Goal: Task Accomplishment & Management: Use online tool/utility

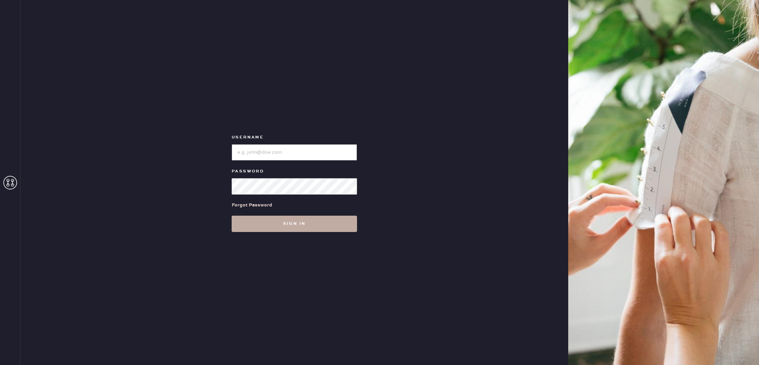
type input "reformationpaloalto"
click at [294, 227] on button "Sign in" at bounding box center [294, 224] width 125 height 16
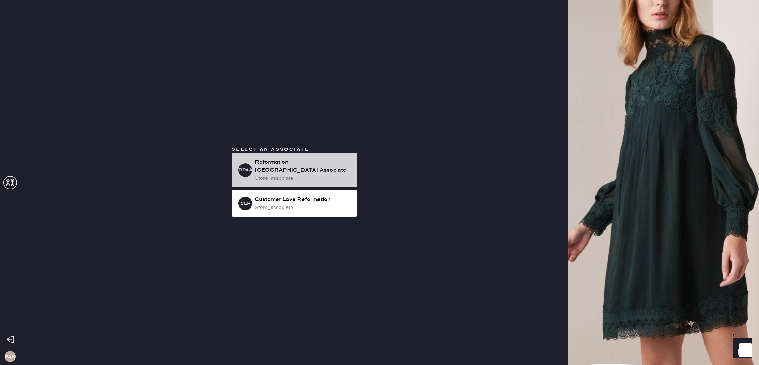
click at [275, 165] on div "Reformation Palo Alto Associate" at bounding box center [303, 166] width 97 height 16
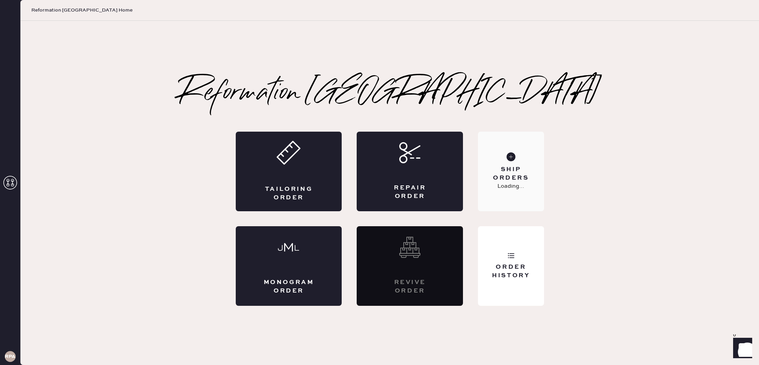
click at [512, 171] on div "Ship Orders" at bounding box center [510, 174] width 55 height 17
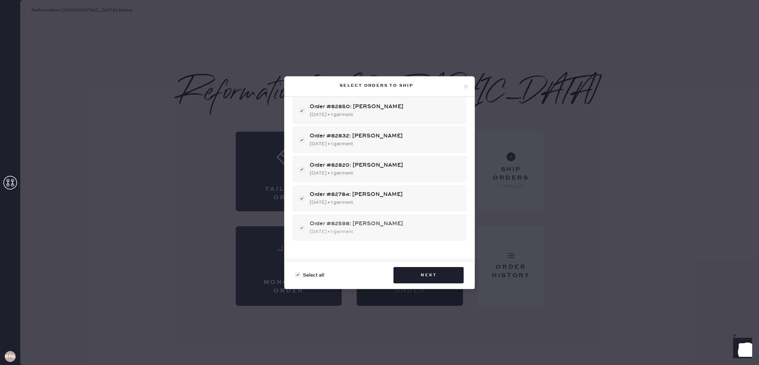
scroll to position [102, 0]
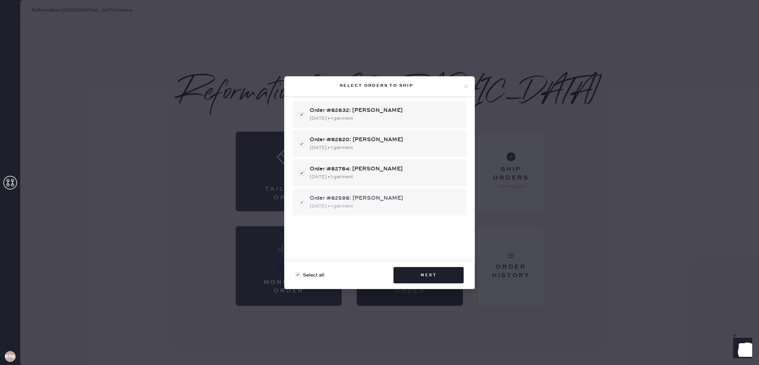
click at [359, 203] on div "09/12/2025 • 1 garment" at bounding box center [385, 206] width 151 height 7
checkbox input "false"
click at [359, 204] on div "09/12/2025 • 1 garment" at bounding box center [385, 206] width 151 height 7
checkbox input "true"
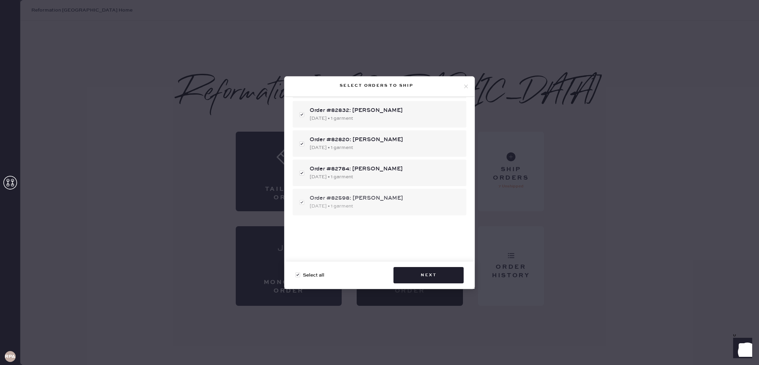
checkbox input "true"
click at [365, 196] on div "Order #82598: Wenjing Chen" at bounding box center [385, 198] width 151 height 8
checkbox input "false"
click at [371, 193] on div "Order #82598: Wenjing Chen 09/12/2025 • 1 garment" at bounding box center [380, 202] width 174 height 27
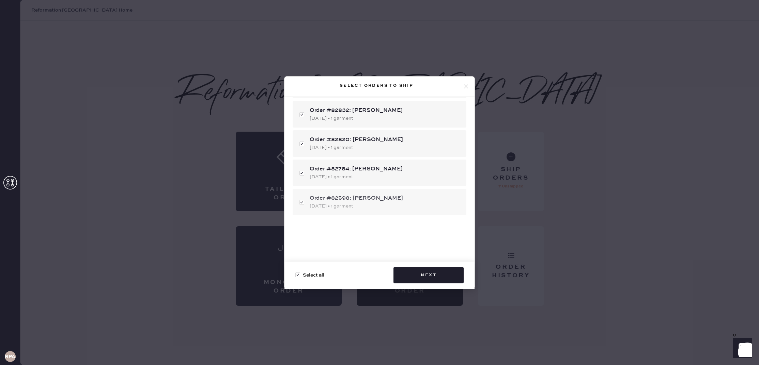
checkbox input "true"
click at [371, 193] on div "Order #82598: Wenjing Chen 09/12/2025 • 1 garment" at bounding box center [380, 202] width 174 height 27
checkbox input "false"
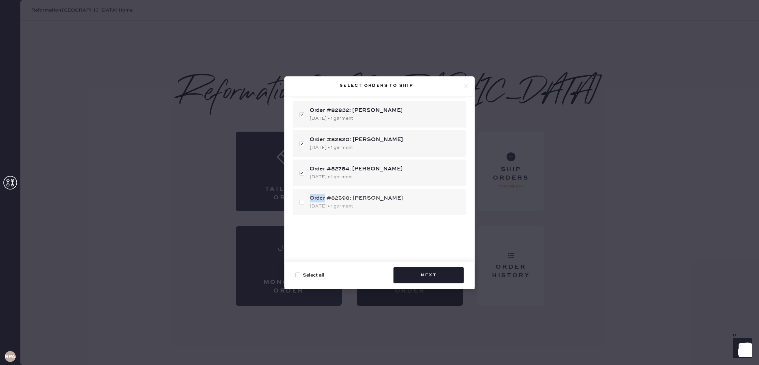
click at [371, 194] on div "Order #82598: Wenjing Chen 09/12/2025 • 1 garment" at bounding box center [380, 202] width 174 height 27
checkbox input "true"
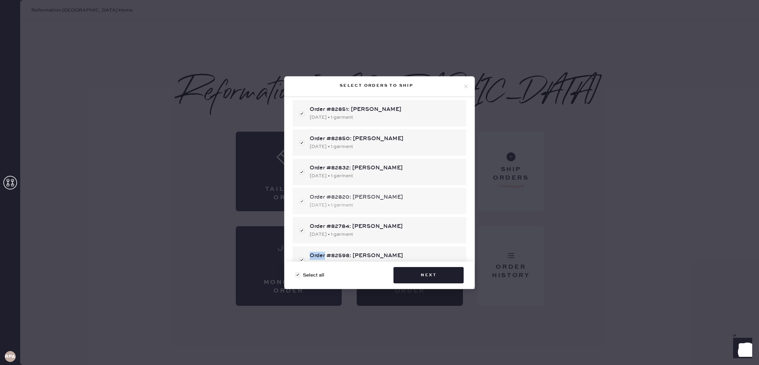
scroll to position [0, 0]
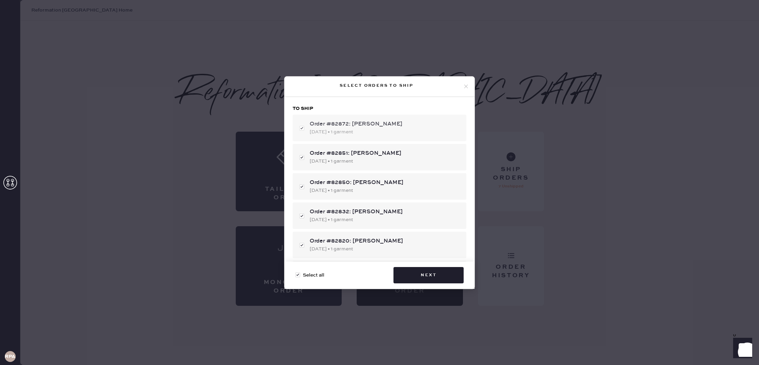
click at [315, 122] on div "Order #82872: Jenny Jing" at bounding box center [385, 124] width 151 height 8
checkbox input "false"
drag, startPoint x: 329, startPoint y: 125, endPoint x: 340, endPoint y: 139, distance: 17.2
click at [329, 125] on div "Order #82872: Jenny Jing" at bounding box center [385, 124] width 151 height 8
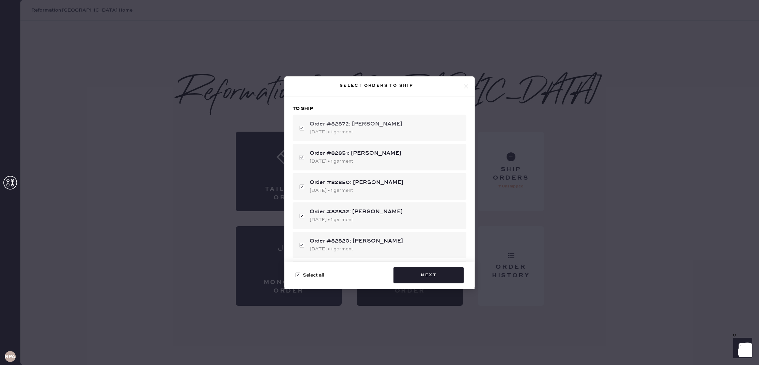
checkbox input "true"
click at [441, 273] on button "Next" at bounding box center [428, 275] width 70 height 16
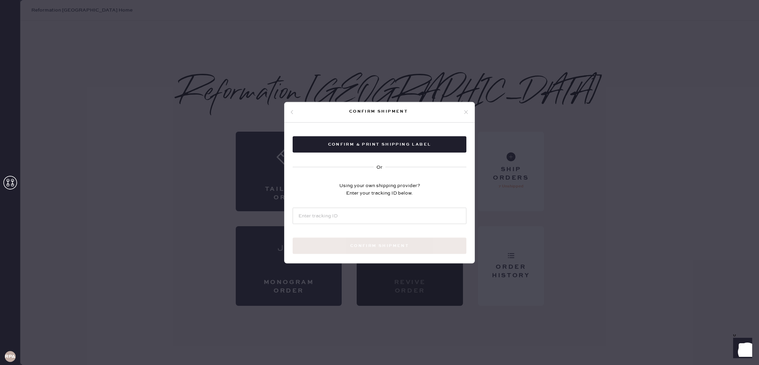
click at [467, 111] on icon at bounding box center [466, 112] width 6 height 6
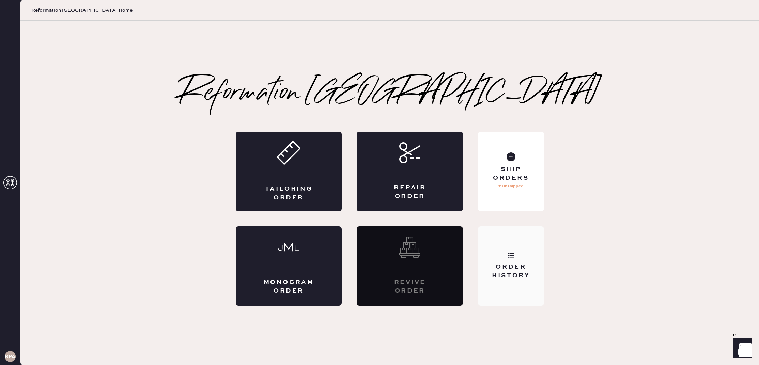
click at [531, 233] on div "Order History" at bounding box center [511, 267] width 66 height 80
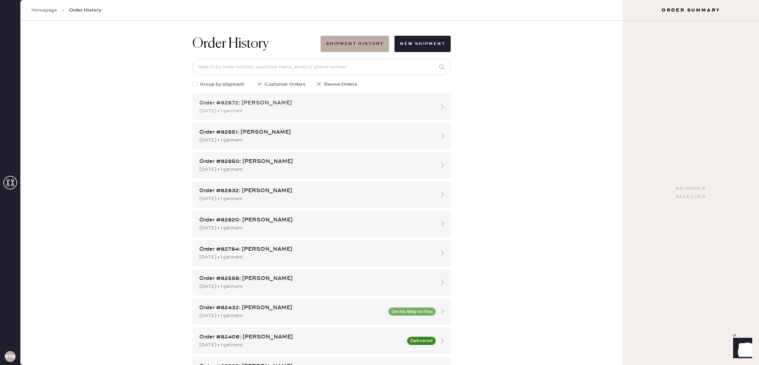
click at [285, 112] on div "09/21/2025 • 1 garment" at bounding box center [315, 110] width 232 height 7
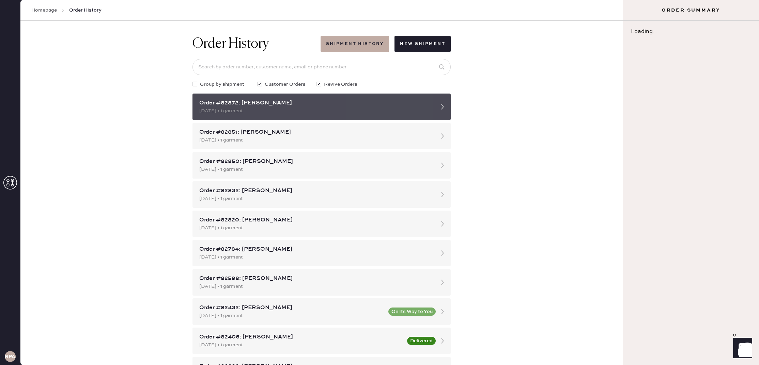
click at [285, 112] on div "09/21/2025 • 1 garment" at bounding box center [315, 110] width 232 height 7
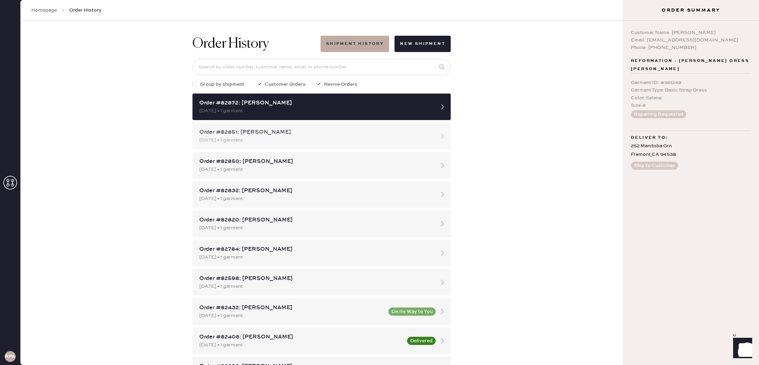
click at [366, 136] on div "Order #82851: Jamie Eng" at bounding box center [315, 132] width 232 height 8
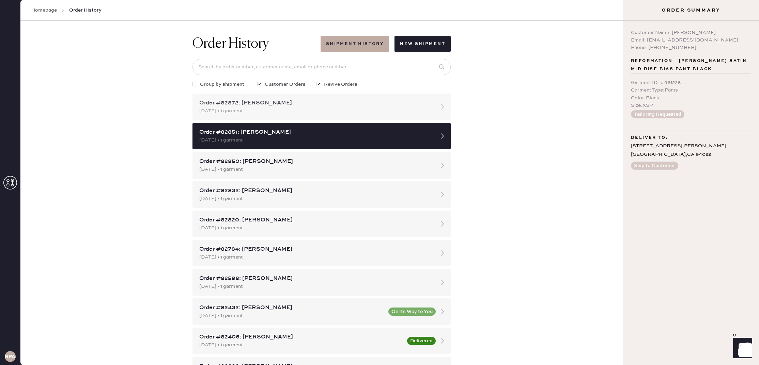
click at [272, 114] on div "Order #82872: Jenny Jing 09/21/2025 • 1 garment" at bounding box center [321, 107] width 258 height 27
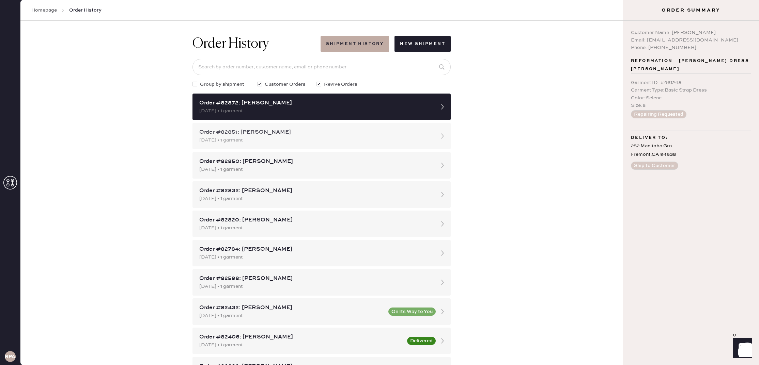
click at [357, 126] on div "Order #82851: Jamie Eng 09/20/2025 • 1 garment" at bounding box center [321, 136] width 258 height 27
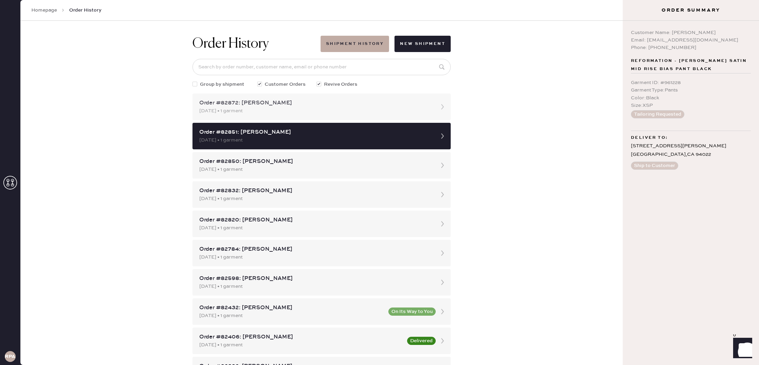
click at [353, 118] on div "Order #82872: Jenny Jing 09/21/2025 • 1 garment" at bounding box center [321, 107] width 258 height 27
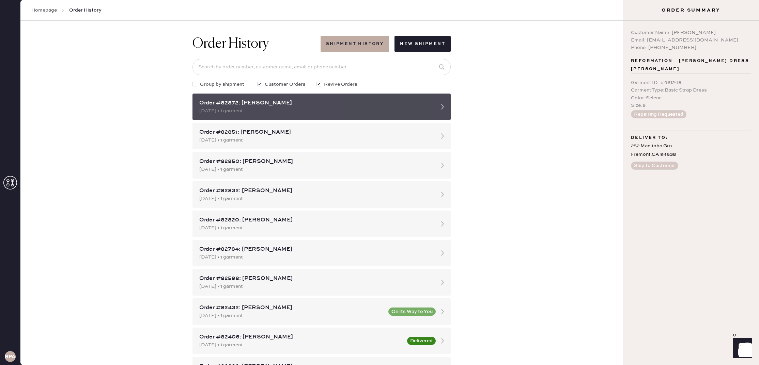
click at [353, 118] on div "Order #82872: Jenny Jing 09/21/2025 • 1 garment" at bounding box center [321, 107] width 258 height 27
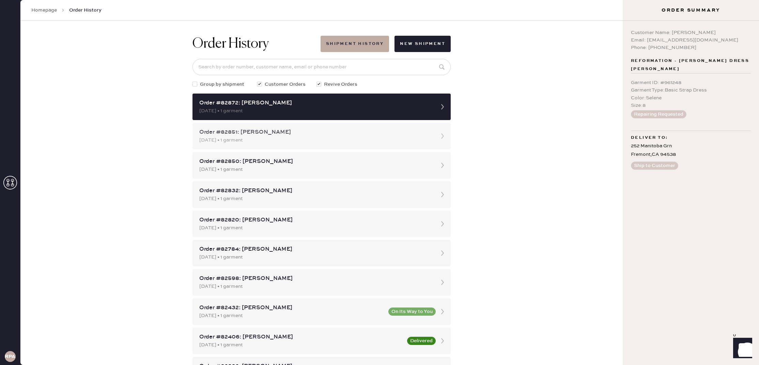
click at [321, 127] on div "Order #82851: Jamie Eng 09/20/2025 • 1 garment" at bounding box center [321, 136] width 258 height 27
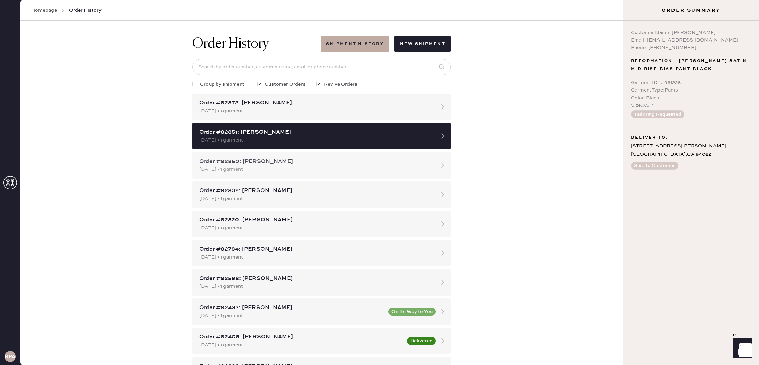
click at [318, 152] on div "Order #82850: Hadia Aman 09/20/2025 • 1 garment" at bounding box center [321, 165] width 258 height 27
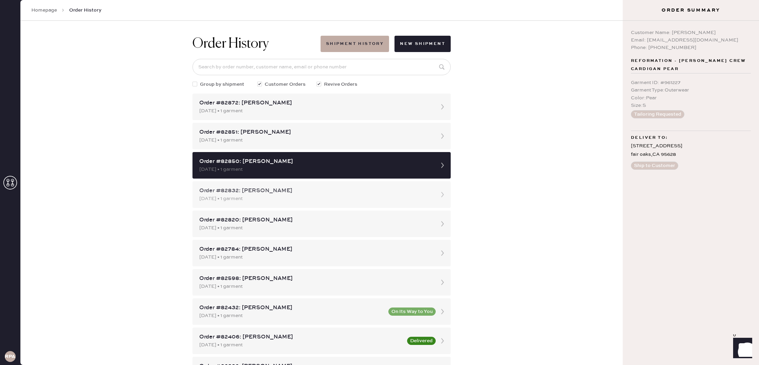
click at [411, 190] on div "Order #82832: Cindy Zhong" at bounding box center [315, 191] width 232 height 8
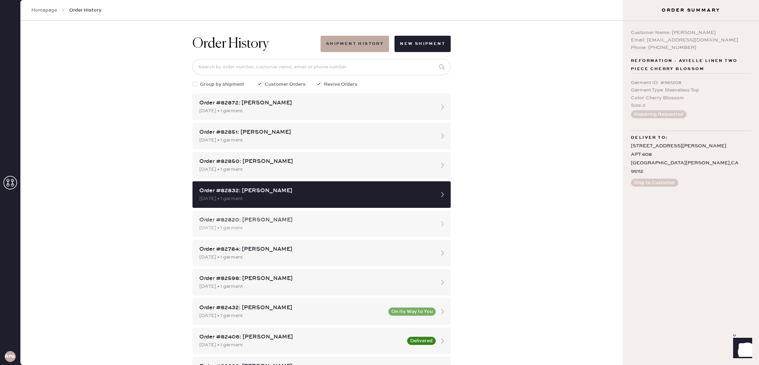
click at [386, 223] on div "Order #82820: Elisa Zhang" at bounding box center [315, 220] width 232 height 8
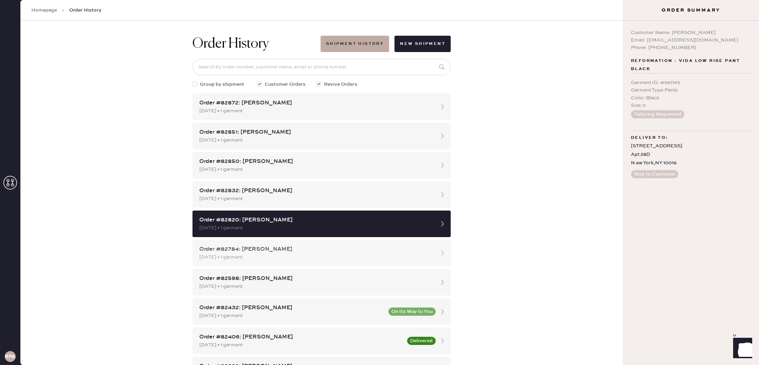
click at [296, 256] on div "09/18/2025 • 1 garment" at bounding box center [315, 257] width 232 height 7
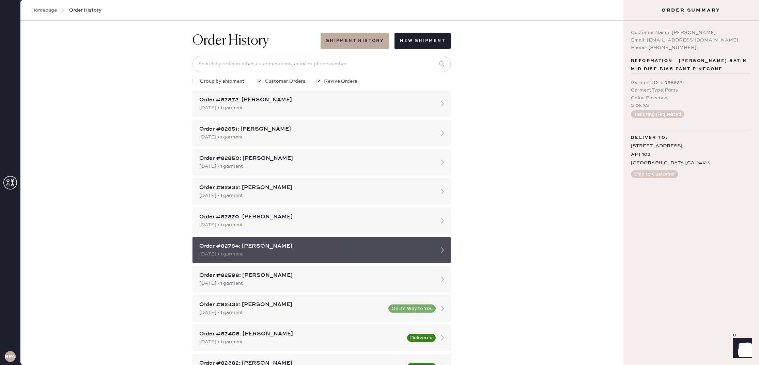
scroll to position [3, 0]
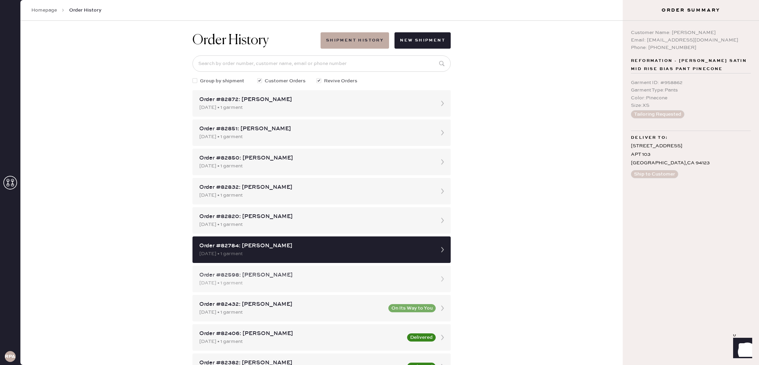
click at [336, 284] on div "09/12/2025 • 1 garment" at bounding box center [315, 283] width 232 height 7
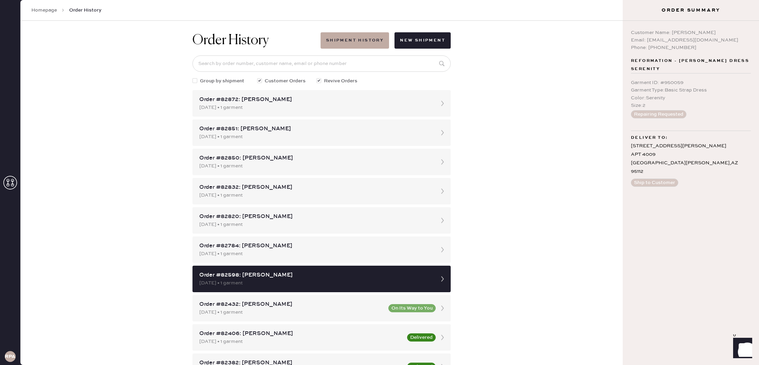
click at [47, 10] on link "Homepage" at bounding box center [44, 10] width 26 height 7
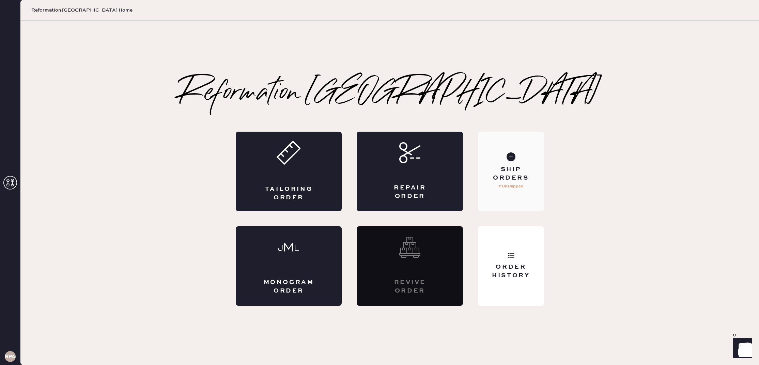
click at [497, 153] on div "Ship Orders 7 Unshipped" at bounding box center [511, 172] width 66 height 80
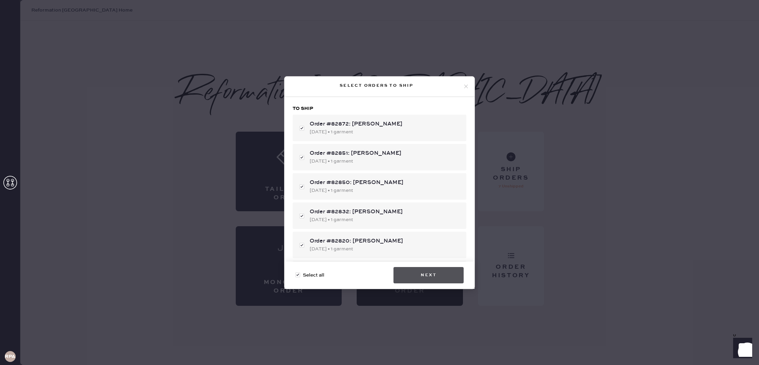
click at [422, 273] on button "Next" at bounding box center [428, 275] width 70 height 16
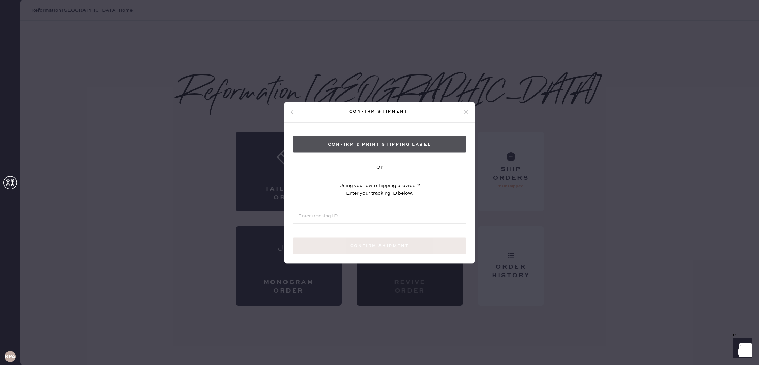
click at [350, 145] on button "Confirm & Print shipping label" at bounding box center [380, 144] width 174 height 16
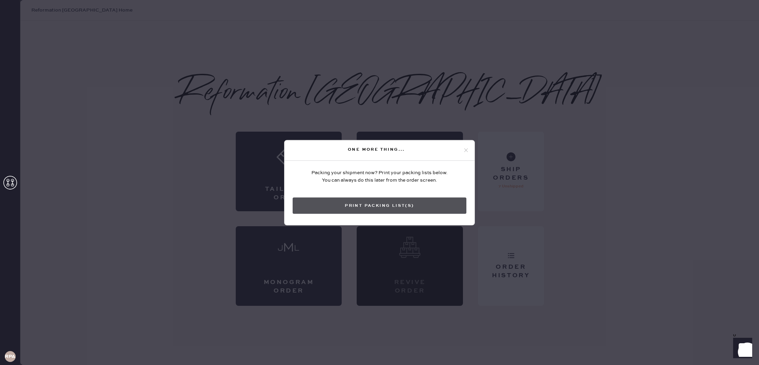
click at [372, 209] on button "Print Packing List(s)" at bounding box center [380, 206] width 174 height 16
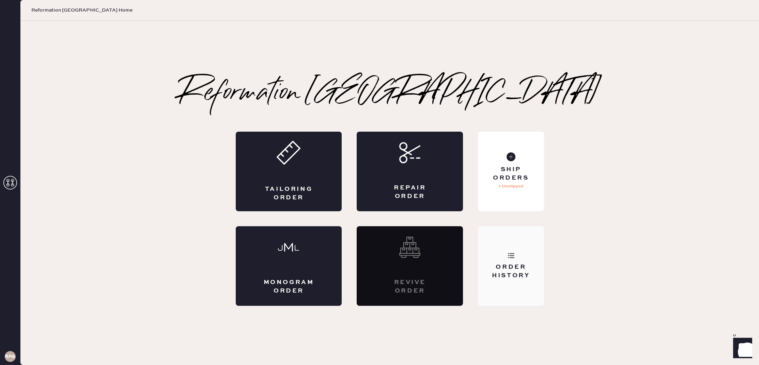
click at [515, 245] on div "Order History" at bounding box center [511, 267] width 66 height 80
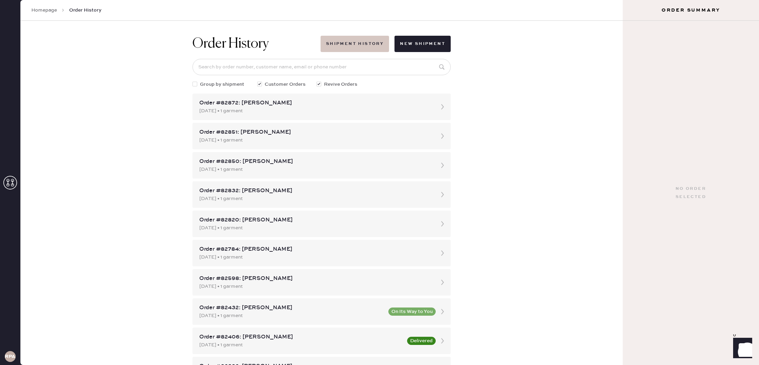
click at [360, 45] on button "Shipment History" at bounding box center [355, 44] width 68 height 16
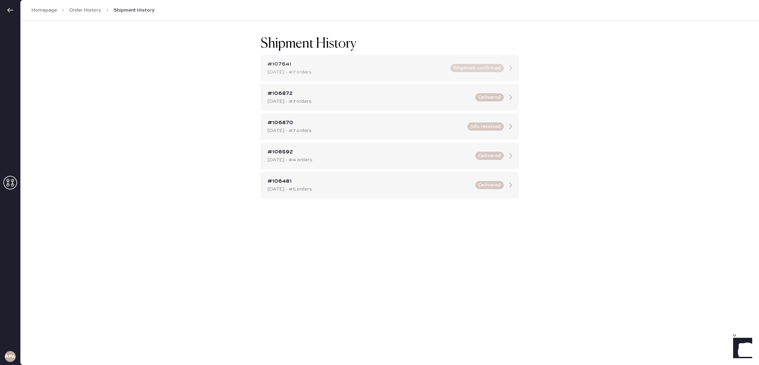
click at [416, 77] on div "#107641 Sep 22, 2025 - #7 orders Shipment confirmed" at bounding box center [390, 68] width 258 height 27
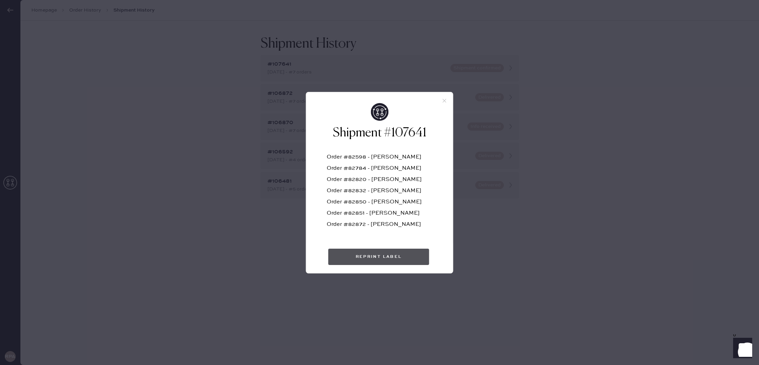
click at [397, 260] on button "Reprint Label" at bounding box center [378, 257] width 101 height 16
click at [445, 104] on div "Shipment #107641 Order #82598 - Wenjing Chen Order #82784 - Avery King Order #8…" at bounding box center [379, 188] width 147 height 170
click at [442, 99] on icon at bounding box center [444, 101] width 6 height 6
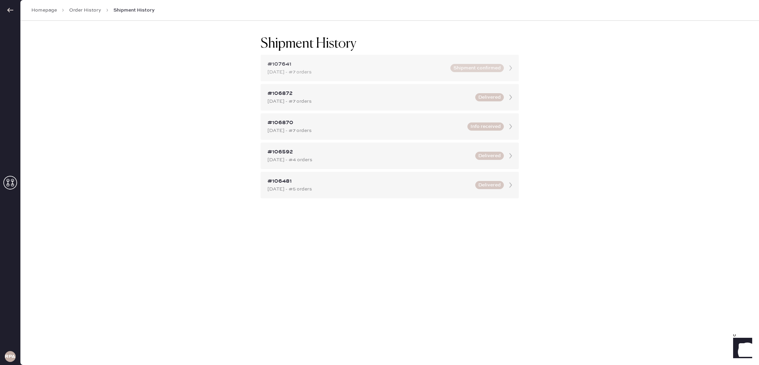
click at [511, 70] on icon at bounding box center [511, 68] width 14 height 14
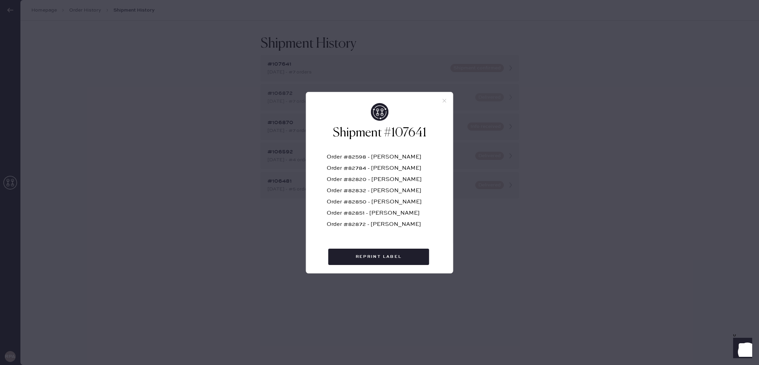
click at [443, 99] on icon at bounding box center [444, 101] width 6 height 6
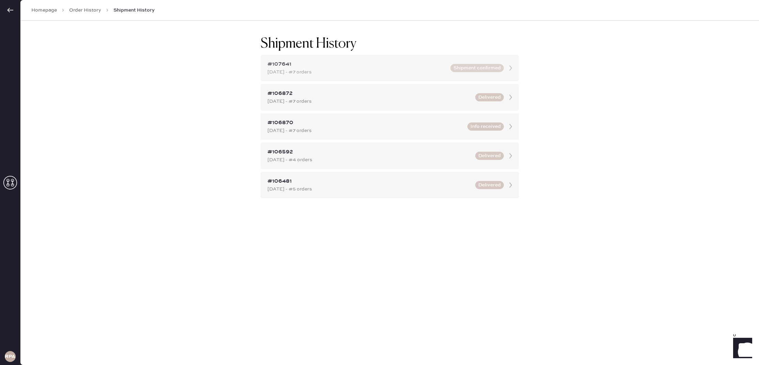
click at [401, 58] on div "#107641 Sep 22, 2025 - #7 orders Shipment confirmed" at bounding box center [390, 68] width 258 height 27
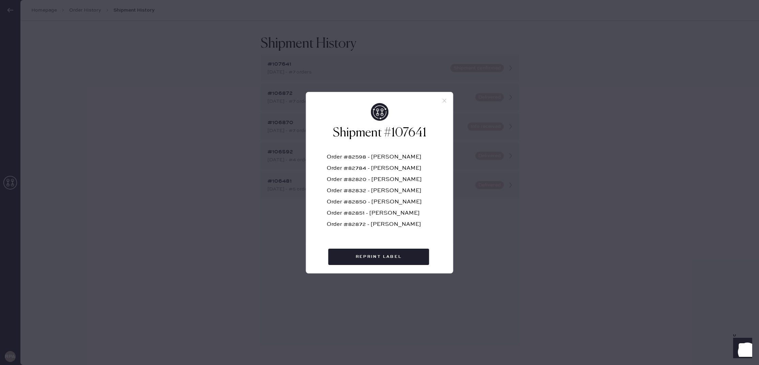
drag, startPoint x: 448, startPoint y: 97, endPoint x: 434, endPoint y: 83, distance: 19.3
click at [448, 96] on div at bounding box center [379, 97] width 147 height 11
click at [443, 102] on icon at bounding box center [444, 101] width 6 height 6
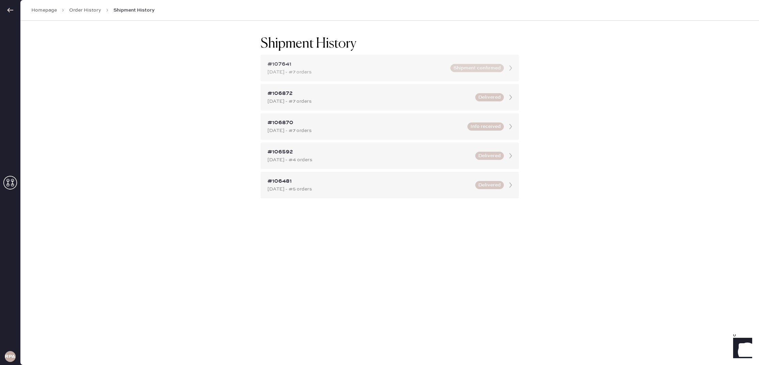
click at [426, 71] on div "Sep 22, 2025 - #7 orders" at bounding box center [356, 71] width 179 height 7
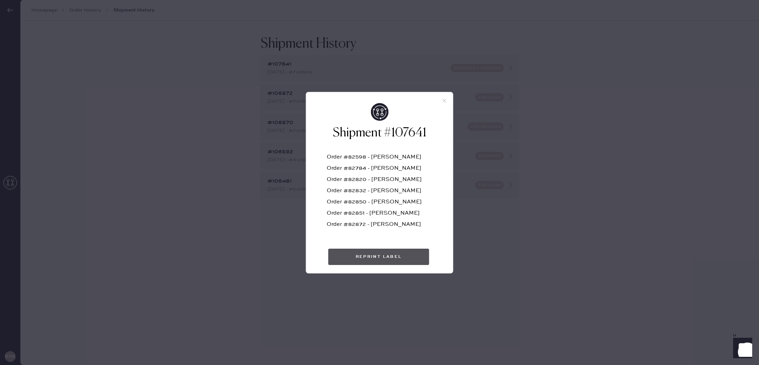
click at [392, 259] on button "Reprint Label" at bounding box center [378, 257] width 101 height 16
drag, startPoint x: 442, startPoint y: 99, endPoint x: 426, endPoint y: 95, distance: 16.1
click at [441, 98] on icon at bounding box center [444, 101] width 6 height 6
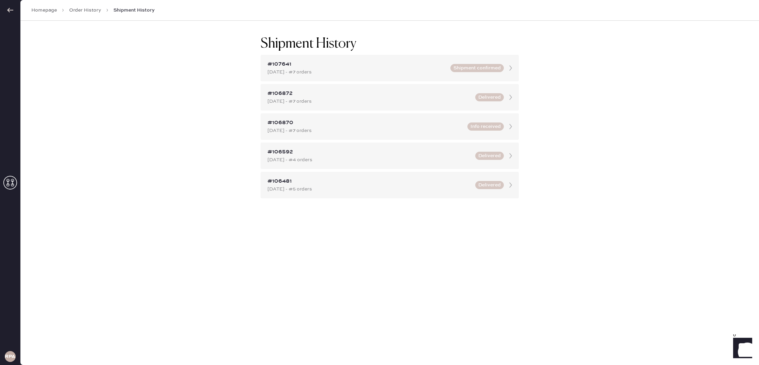
click at [84, 11] on link "Order History" at bounding box center [85, 10] width 32 height 7
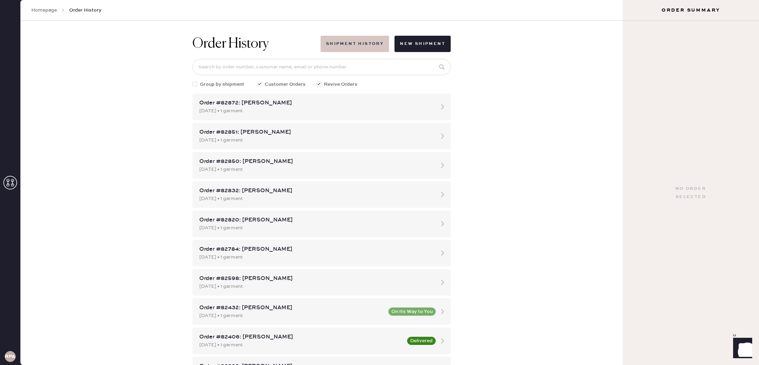
click at [371, 49] on button "Shipment History" at bounding box center [355, 44] width 68 height 16
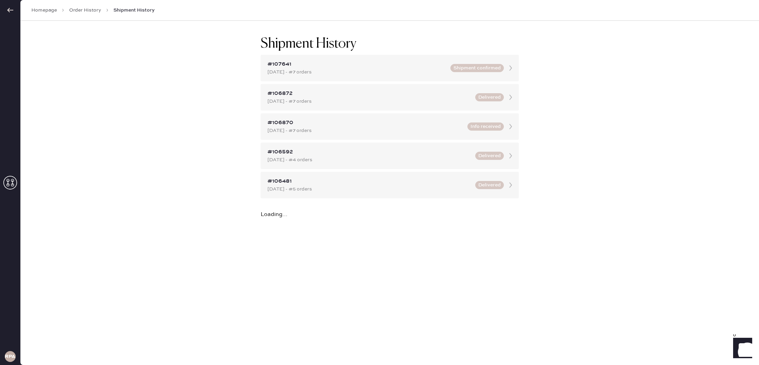
click at [52, 10] on link "Homepage" at bounding box center [44, 10] width 26 height 7
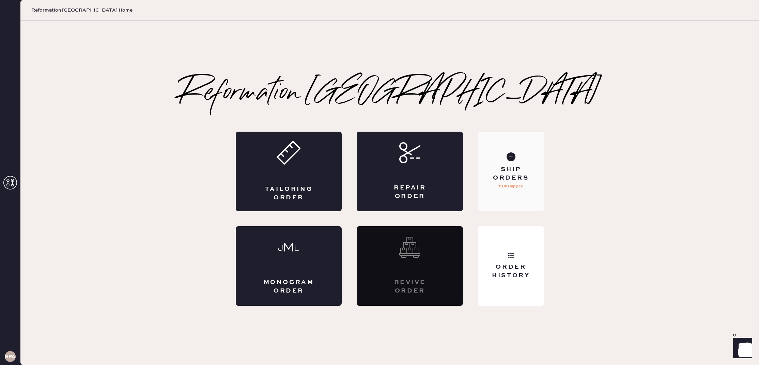
click at [505, 180] on div "Ship Orders" at bounding box center [510, 174] width 55 height 17
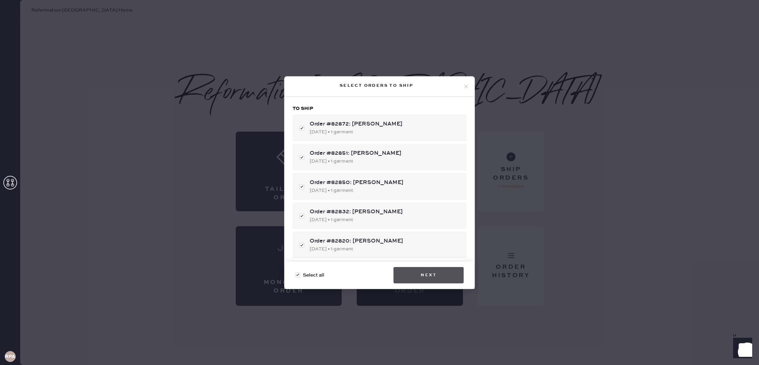
click at [440, 275] on button "Next" at bounding box center [428, 275] width 70 height 16
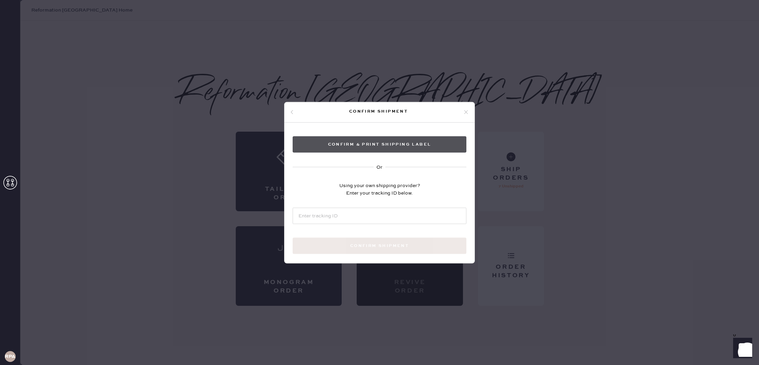
click at [372, 142] on button "Confirm & Print shipping label" at bounding box center [380, 144] width 174 height 16
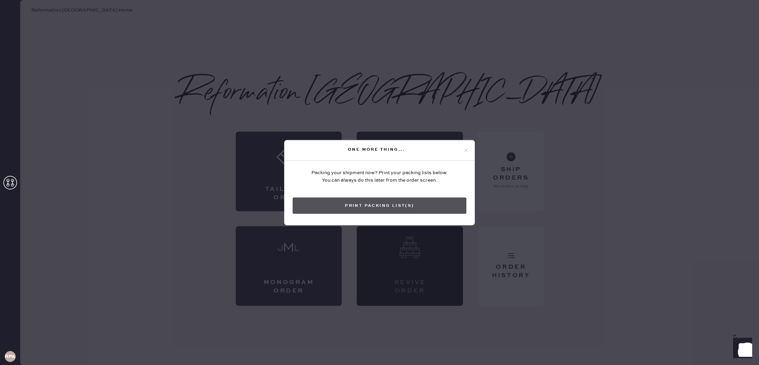
click at [394, 206] on button "Print Packing List(s)" at bounding box center [380, 206] width 174 height 16
